Goal: Use online tool/utility: Utilize a website feature to perform a specific function

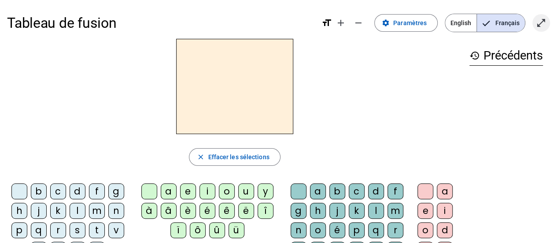
click at [543, 18] on mat-icon "open_in_full" at bounding box center [541, 23] width 11 height 11
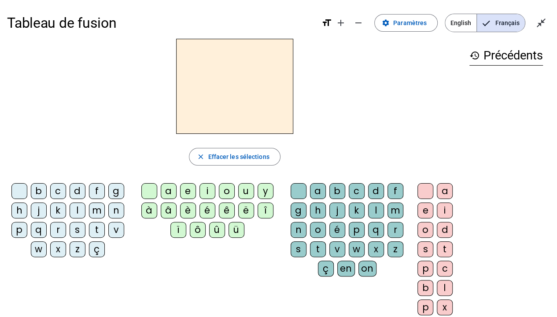
drag, startPoint x: 81, startPoint y: 188, endPoint x: 100, endPoint y: 198, distance: 20.7
click at [81, 188] on div "d" at bounding box center [78, 191] width 16 height 16
click at [244, 192] on div "u" at bounding box center [246, 191] width 16 height 16
click at [96, 231] on div "t" at bounding box center [97, 230] width 16 height 16
click at [168, 192] on div "a" at bounding box center [169, 191] width 16 height 16
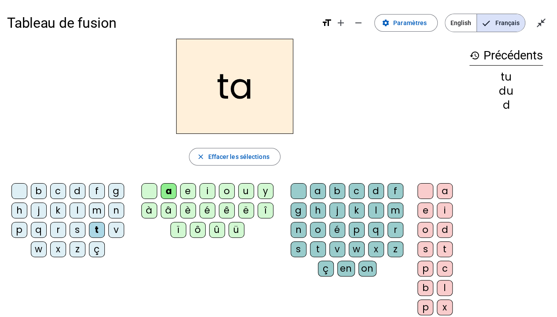
click at [188, 185] on div "e" at bounding box center [188, 191] width 16 height 16
click at [78, 191] on div "d" at bounding box center [78, 191] width 16 height 16
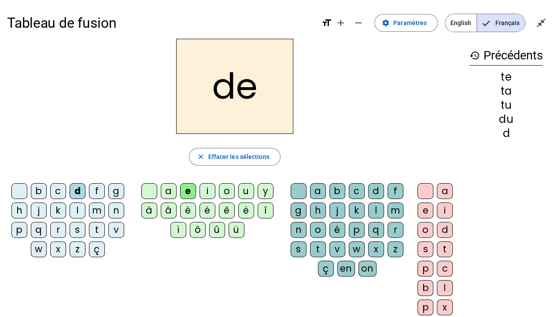
click at [37, 208] on div "j" at bounding box center [39, 211] width 16 height 16
click at [96, 211] on div "m" at bounding box center [97, 211] width 16 height 16
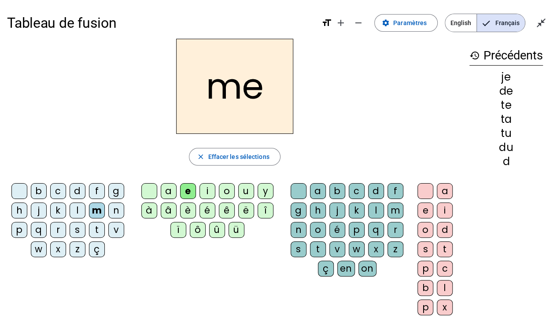
click at [165, 188] on div "a" at bounding box center [169, 191] width 16 height 16
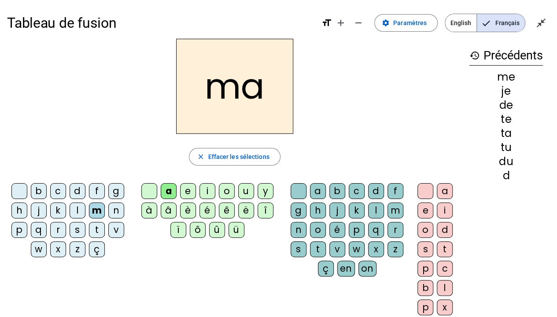
click at [374, 210] on div "l" at bounding box center [376, 211] width 16 height 16
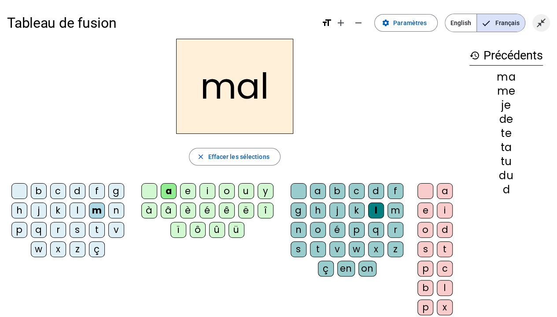
click at [540, 22] on mat-icon "close_fullscreen" at bounding box center [541, 23] width 11 height 11
